Goal: Task Accomplishment & Management: Complete application form

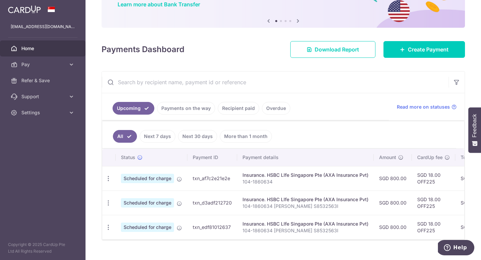
scroll to position [73, 0]
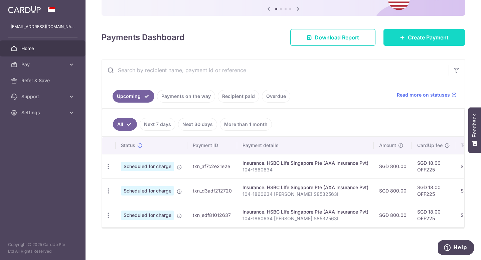
click at [416, 33] on span "Create Payment" at bounding box center [428, 37] width 41 height 8
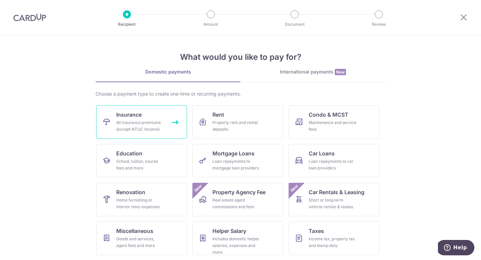
click at [130, 129] on div "All insurance premiums (except NTUC Income)" at bounding box center [140, 125] width 48 height 13
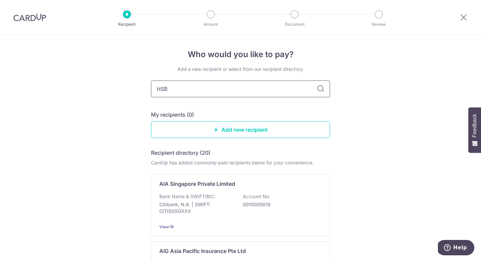
type input "HSBC"
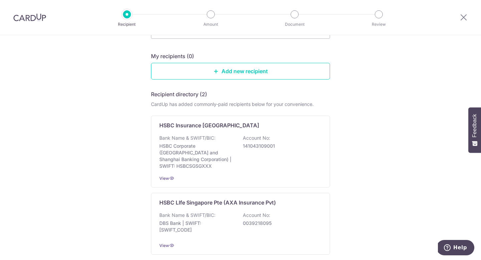
scroll to position [76, 0]
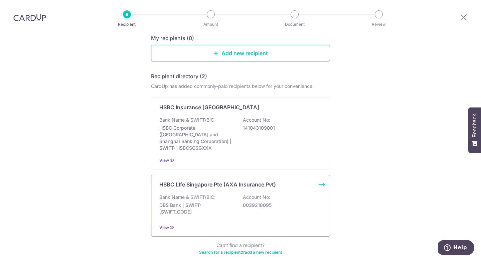
click at [284, 203] on div "Bank Name & SWIFT/BIC: DBS Bank | SWIFT: DBSSSGSGXXX Account No: 0039218095" at bounding box center [240, 206] width 162 height 25
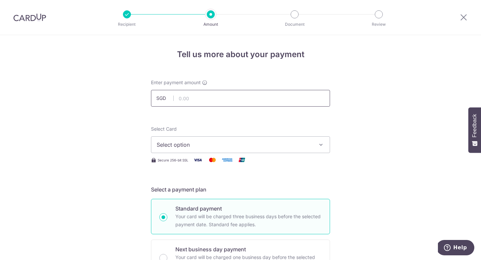
click at [231, 100] on input "text" at bounding box center [240, 98] width 179 height 17
type input "800.00"
click at [313, 146] on button "Select option" at bounding box center [240, 144] width 179 height 17
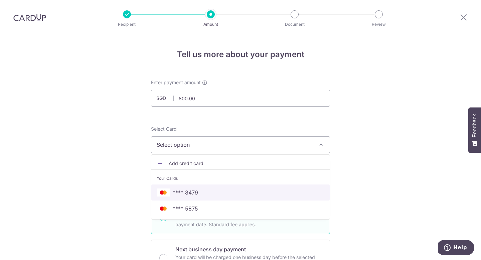
click at [282, 188] on link "**** 8479" at bounding box center [240, 192] width 178 height 16
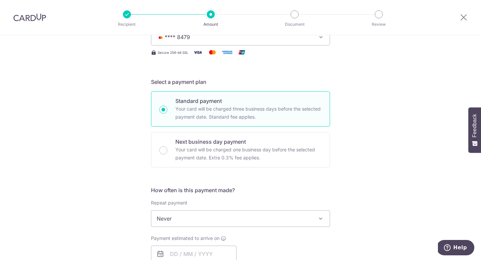
scroll to position [166, 0]
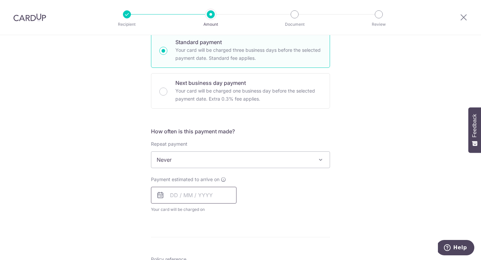
click at [172, 194] on input "text" at bounding box center [193, 195] width 85 height 17
click at [171, 196] on input "text" at bounding box center [193, 195] width 85 height 17
click at [193, 212] on select "Sep Oct Nov Dec" at bounding box center [189, 212] width 18 height 5
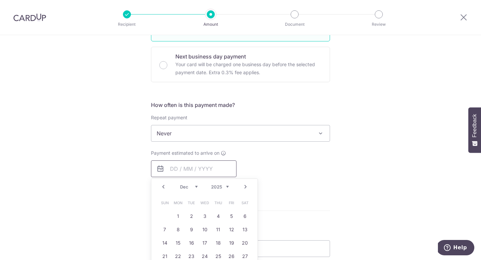
scroll to position [210, 0]
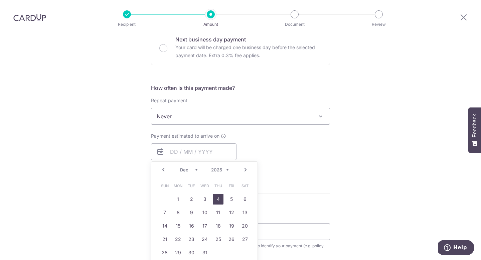
click at [216, 199] on link "4" at bounding box center [218, 199] width 11 height 11
type input "04/12/2025"
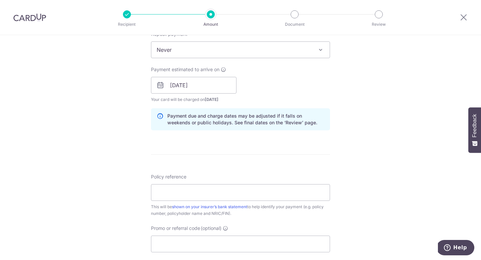
scroll to position [407, 0]
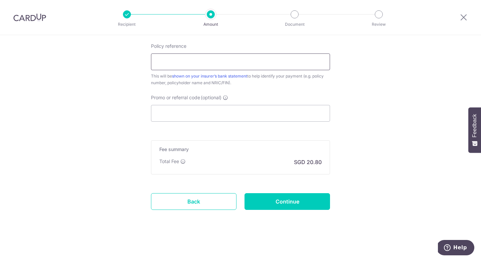
click at [247, 62] on input "Policy reference" at bounding box center [240, 61] width 179 height 17
type input "104-1860634 Christie Tan S8532563I"
click at [232, 115] on input "Promo or referral code (optional)" at bounding box center [240, 113] width 179 height 17
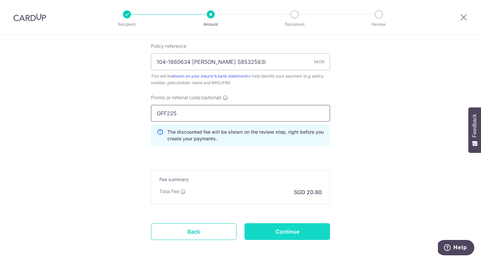
type input "OFF225"
click at [298, 234] on input "Continue" at bounding box center [286, 231] width 85 height 17
type input "Create Schedule"
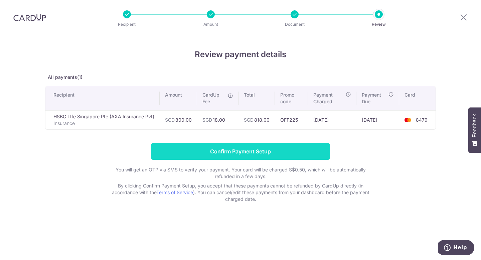
click at [294, 150] on input "Confirm Payment Setup" at bounding box center [240, 151] width 179 height 17
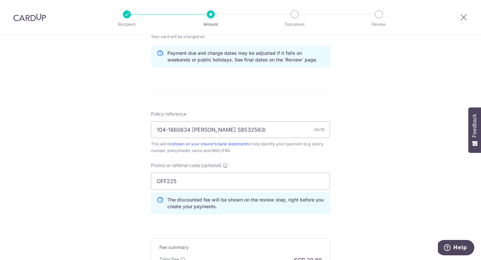
scroll to position [464, 0]
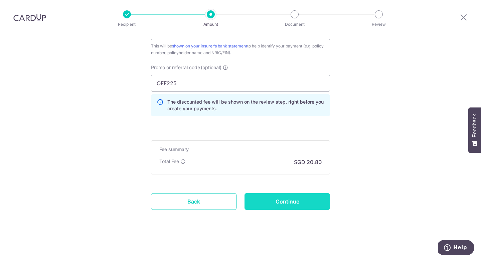
click at [309, 201] on input "Continue" at bounding box center [286, 201] width 85 height 17
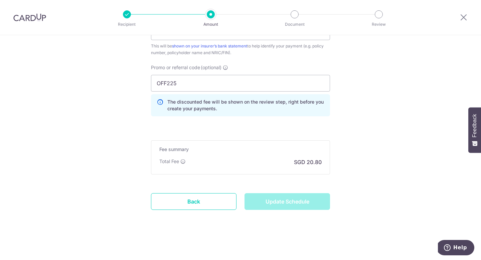
type input "Update Schedule"
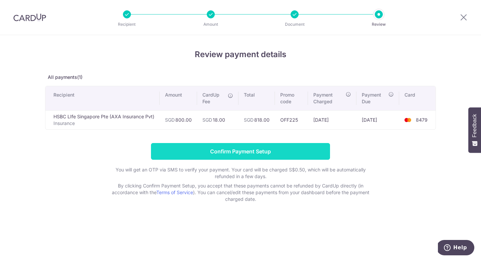
click at [300, 149] on input "Confirm Payment Setup" at bounding box center [240, 151] width 179 height 17
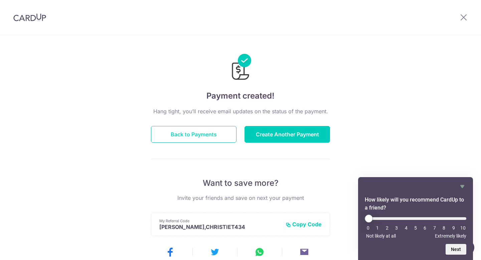
click at [208, 135] on button "Back to Payments" at bounding box center [193, 134] width 85 height 17
